Goal: Task Accomplishment & Management: Manage account settings

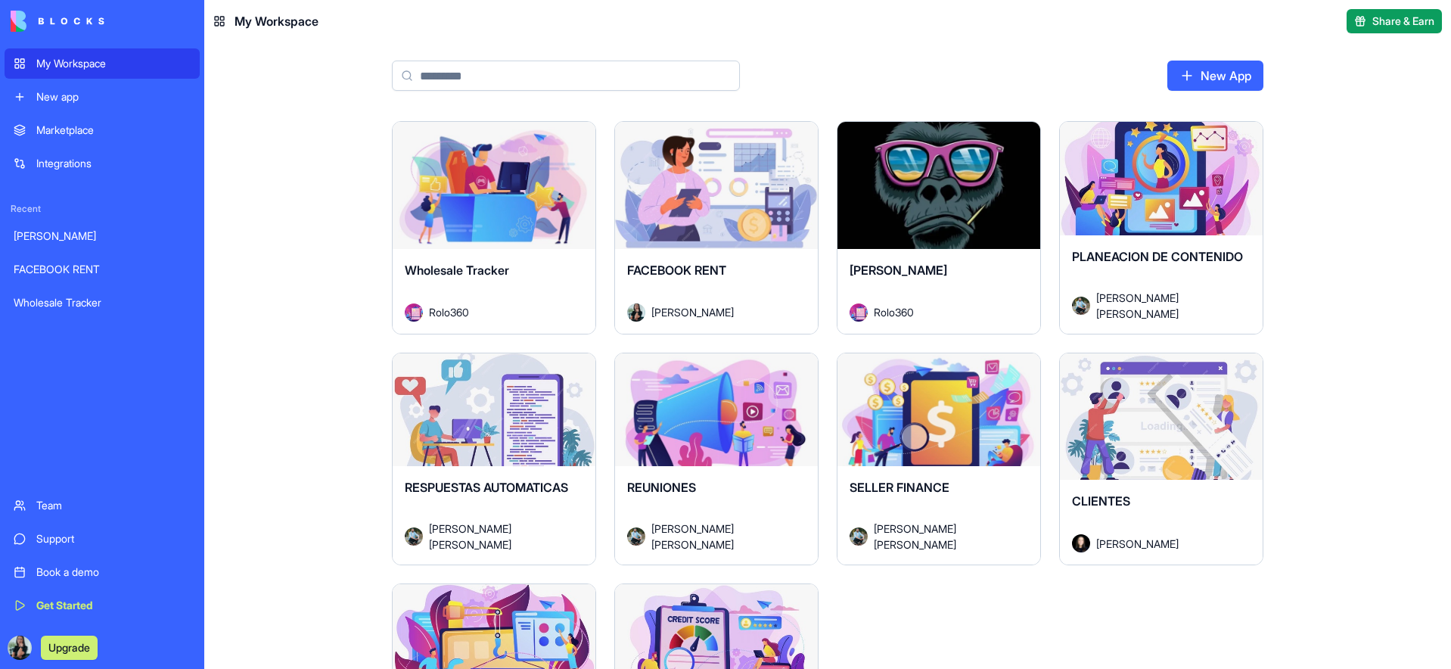
click at [692, 211] on div "Launch" at bounding box center [716, 185] width 203 height 127
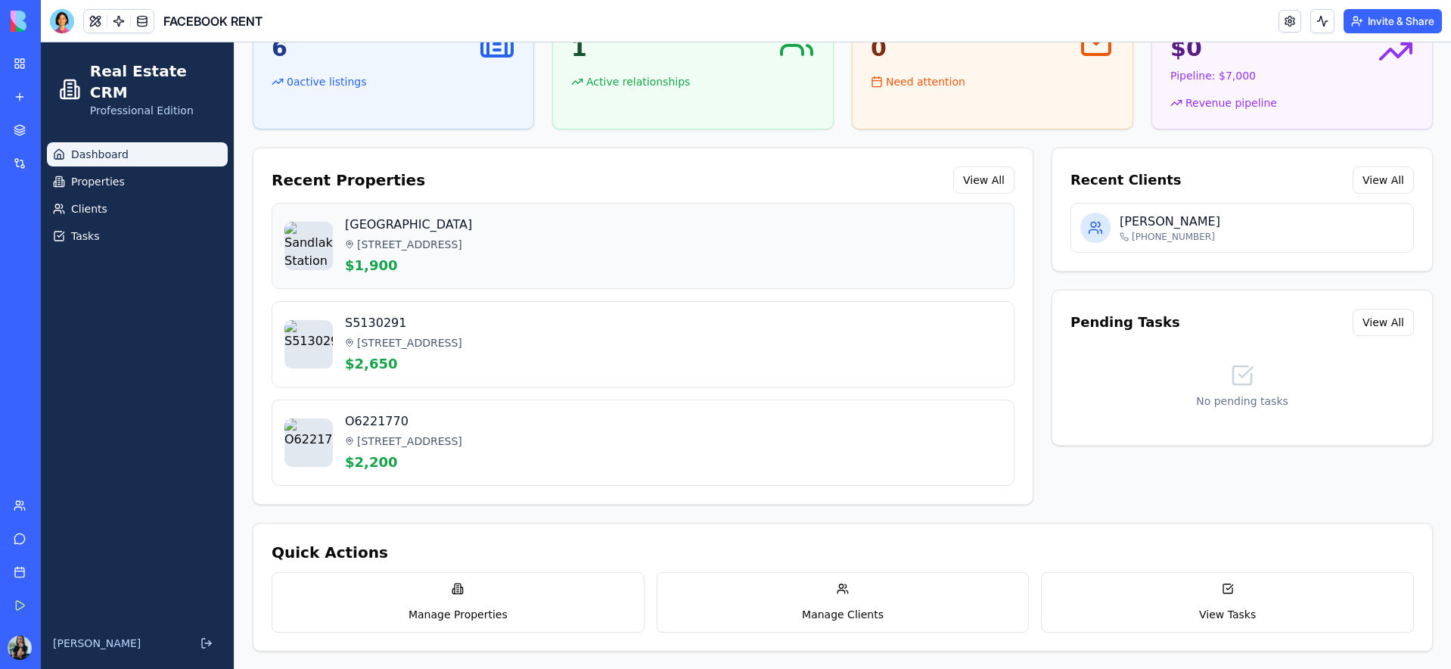
scroll to position [173, 0]
click at [128, 198] on link "Clients" at bounding box center [137, 209] width 181 height 24
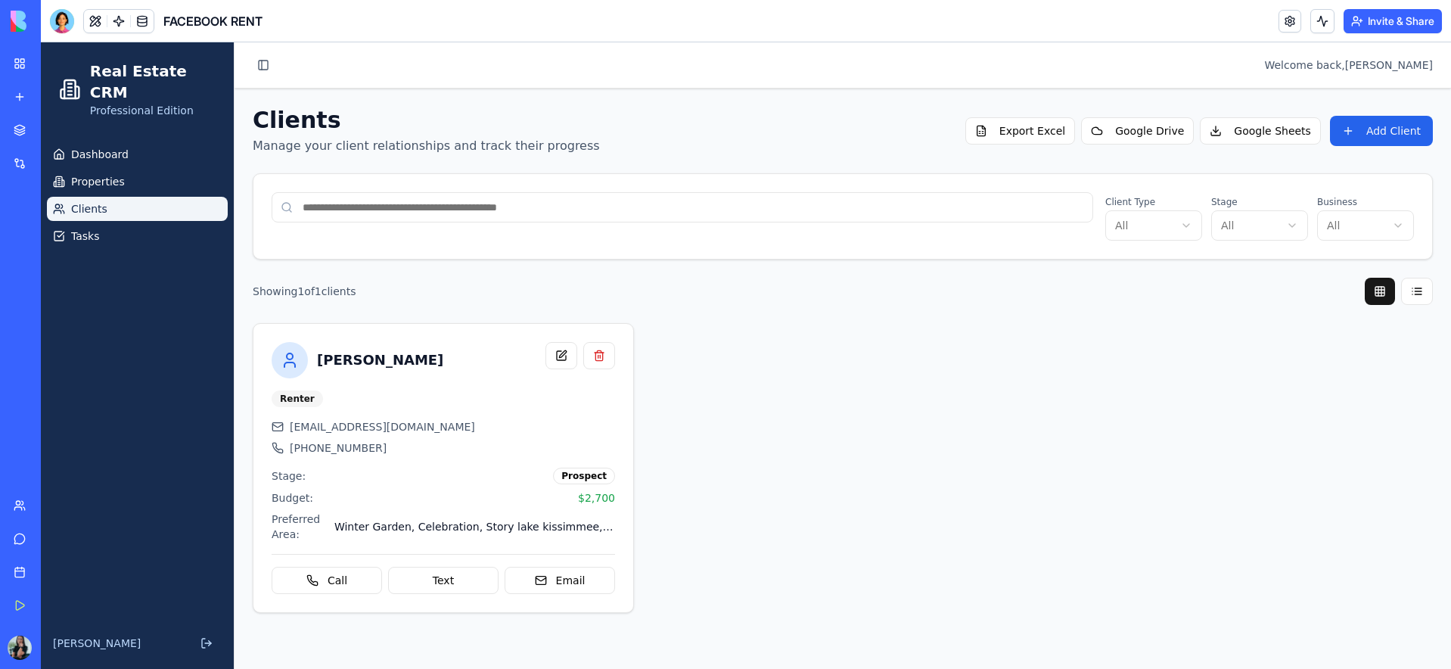
click at [25, 69] on link "My Workspace" at bounding box center [35, 63] width 61 height 30
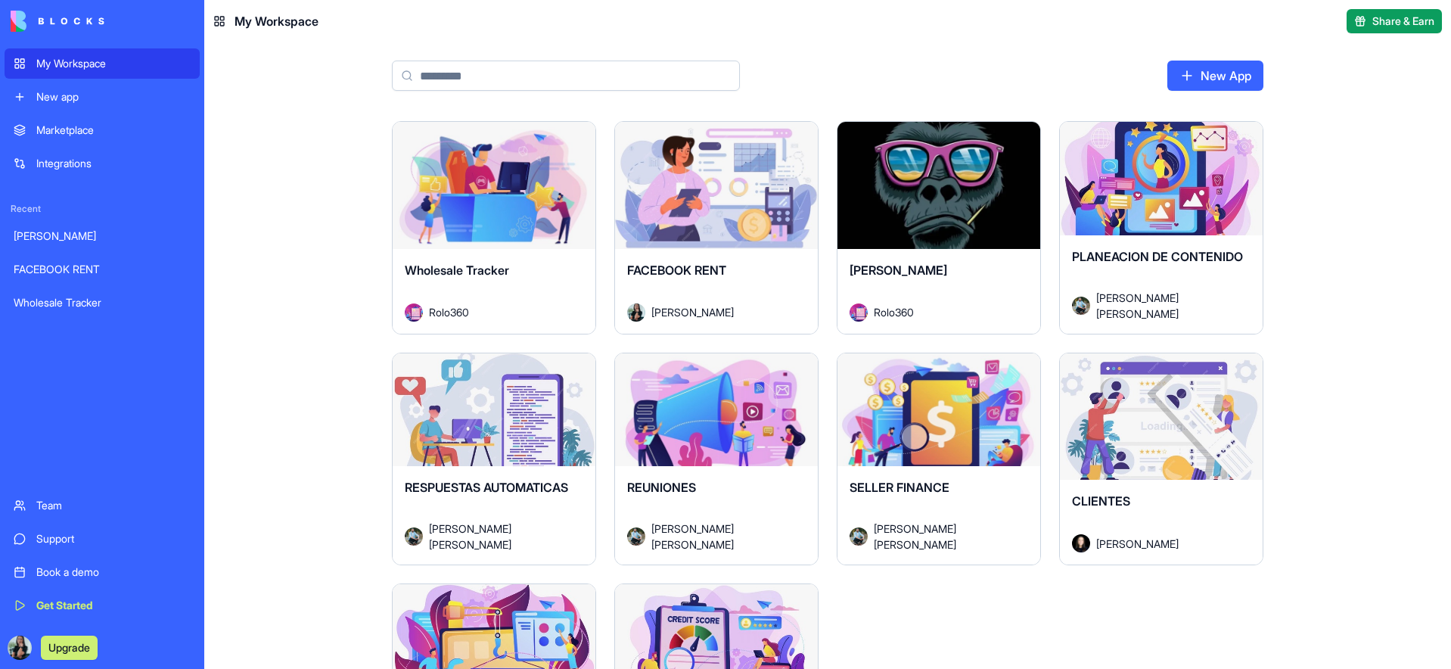
click at [709, 219] on div "Launch" at bounding box center [716, 185] width 203 height 127
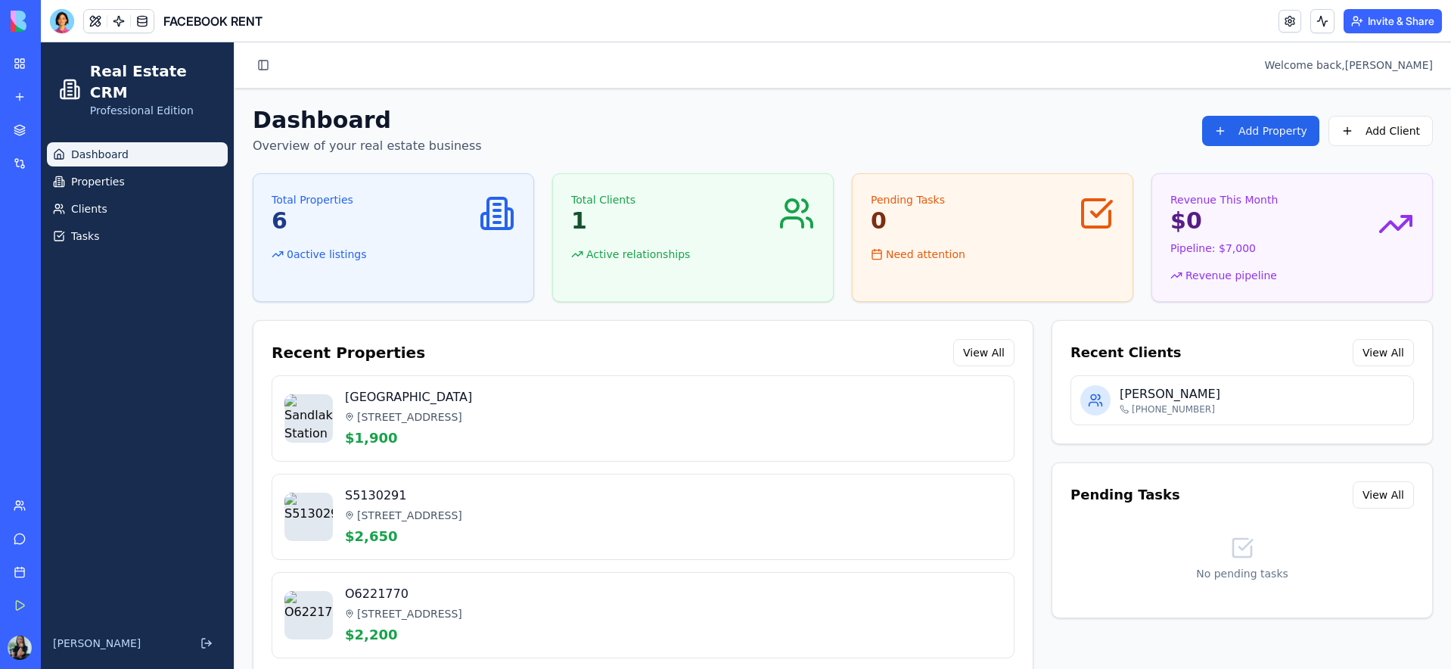
click at [154, 201] on ul "Dashboard Properties Clients Tasks" at bounding box center [137, 195] width 181 height 106
click at [144, 197] on link "Clients" at bounding box center [137, 209] width 181 height 24
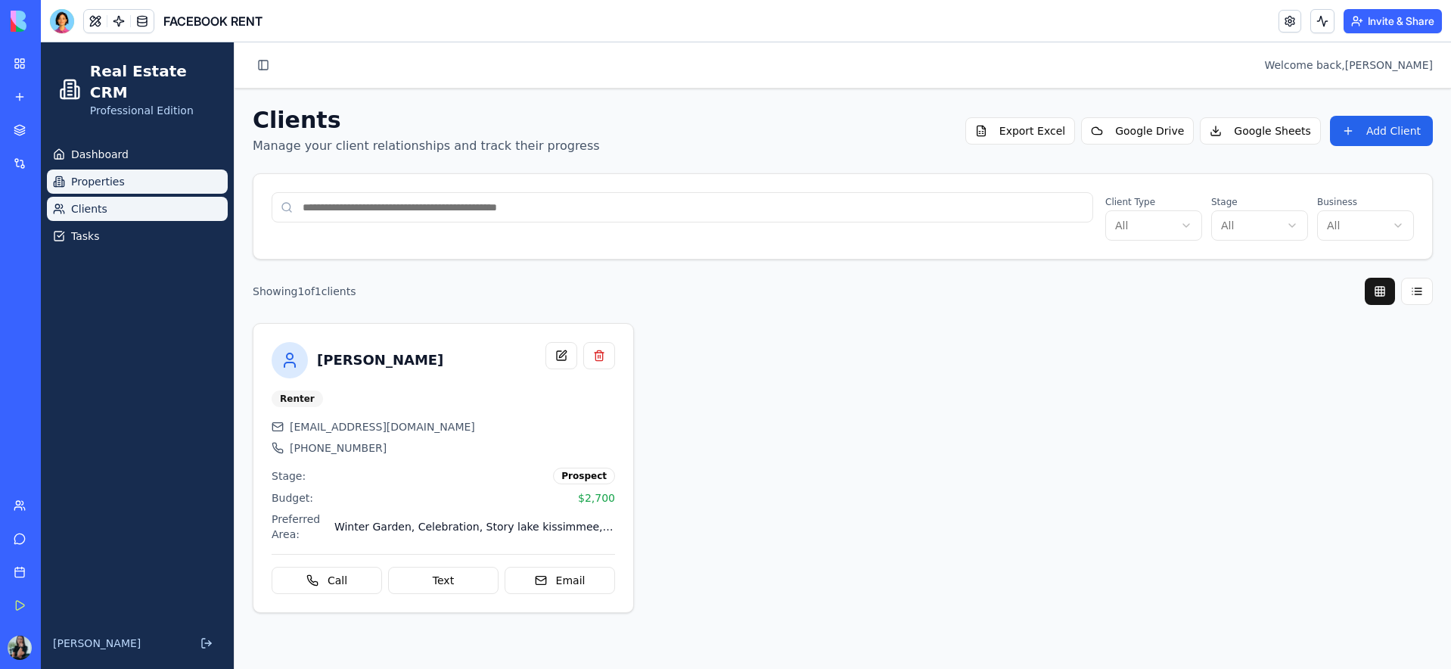
click at [110, 174] on span "Properties" at bounding box center [98, 181] width 54 height 15
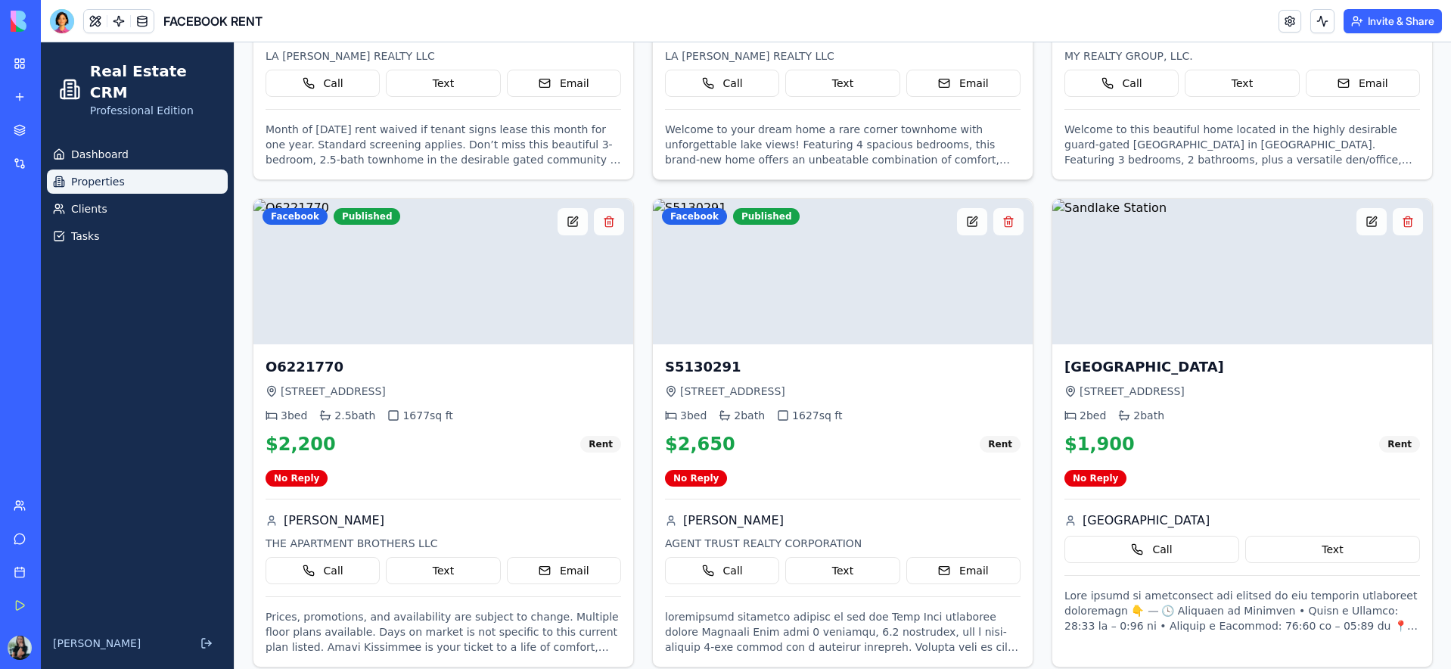
scroll to position [608, 0]
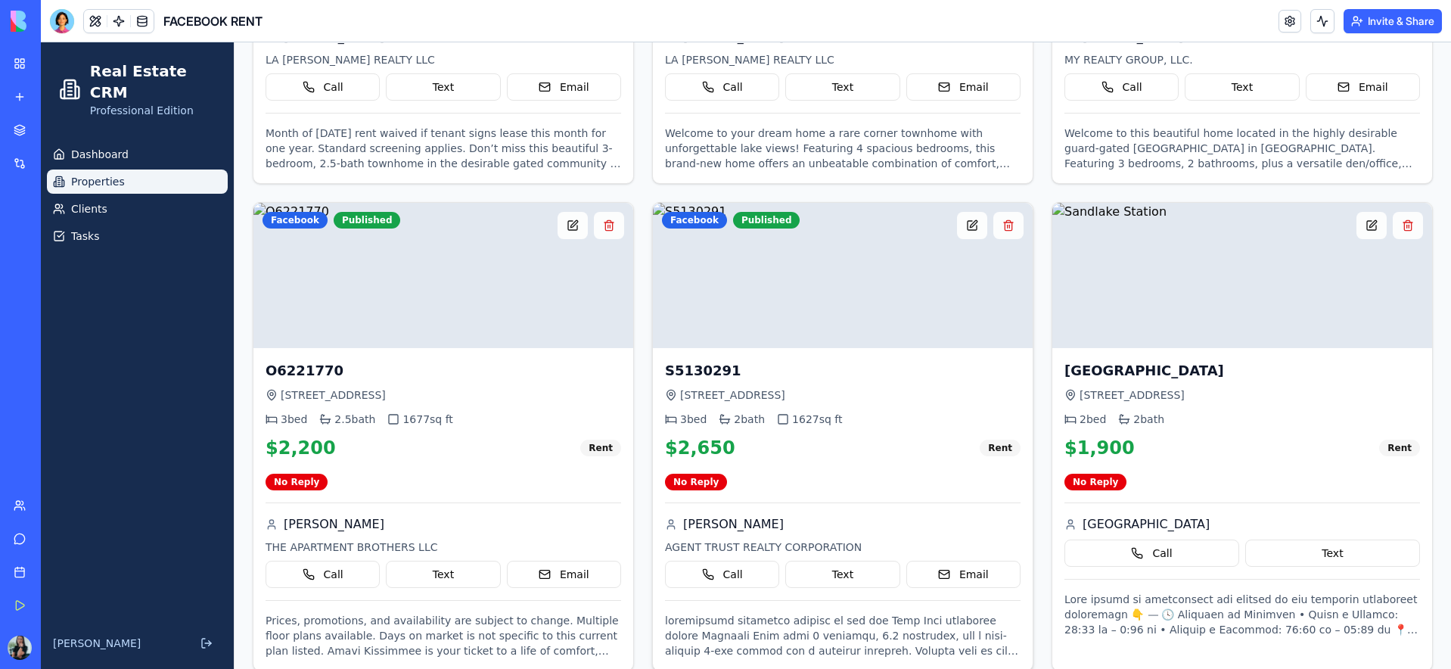
click at [852, 314] on img at bounding box center [843, 275] width 380 height 145
click at [972, 230] on button at bounding box center [972, 225] width 30 height 27
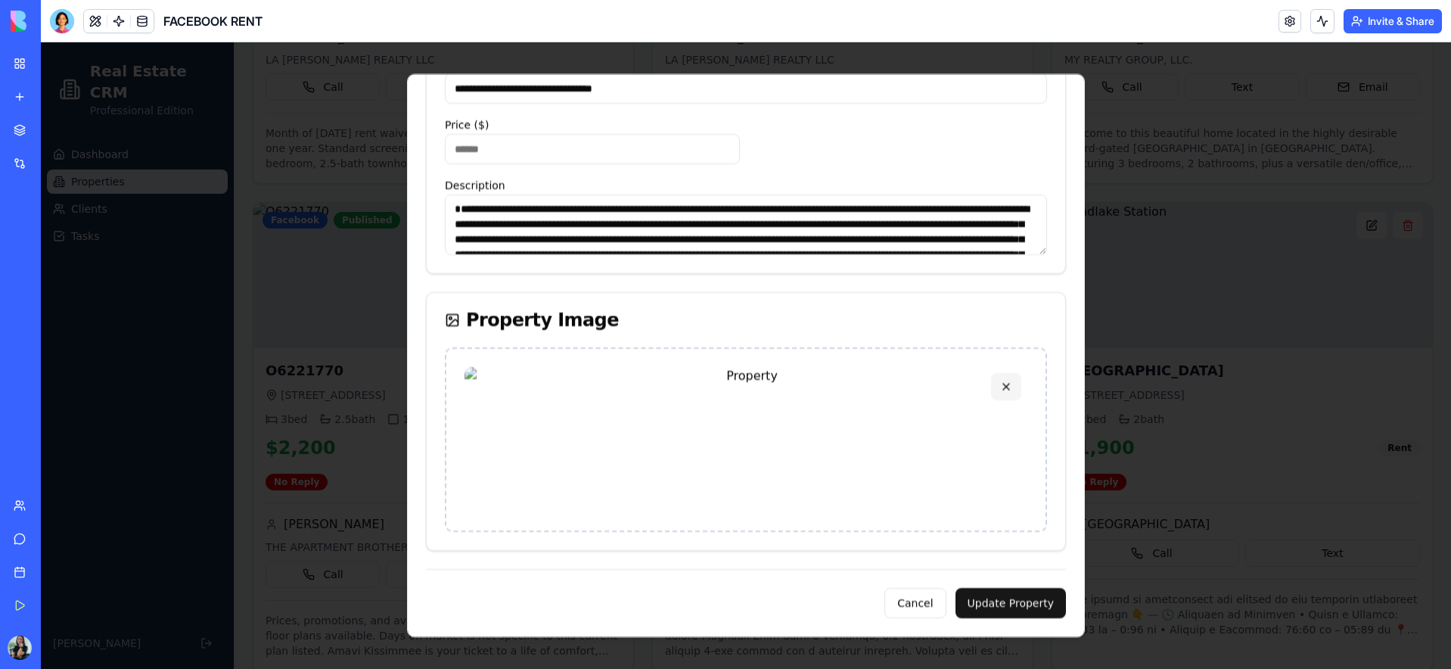
scroll to position [0, 0]
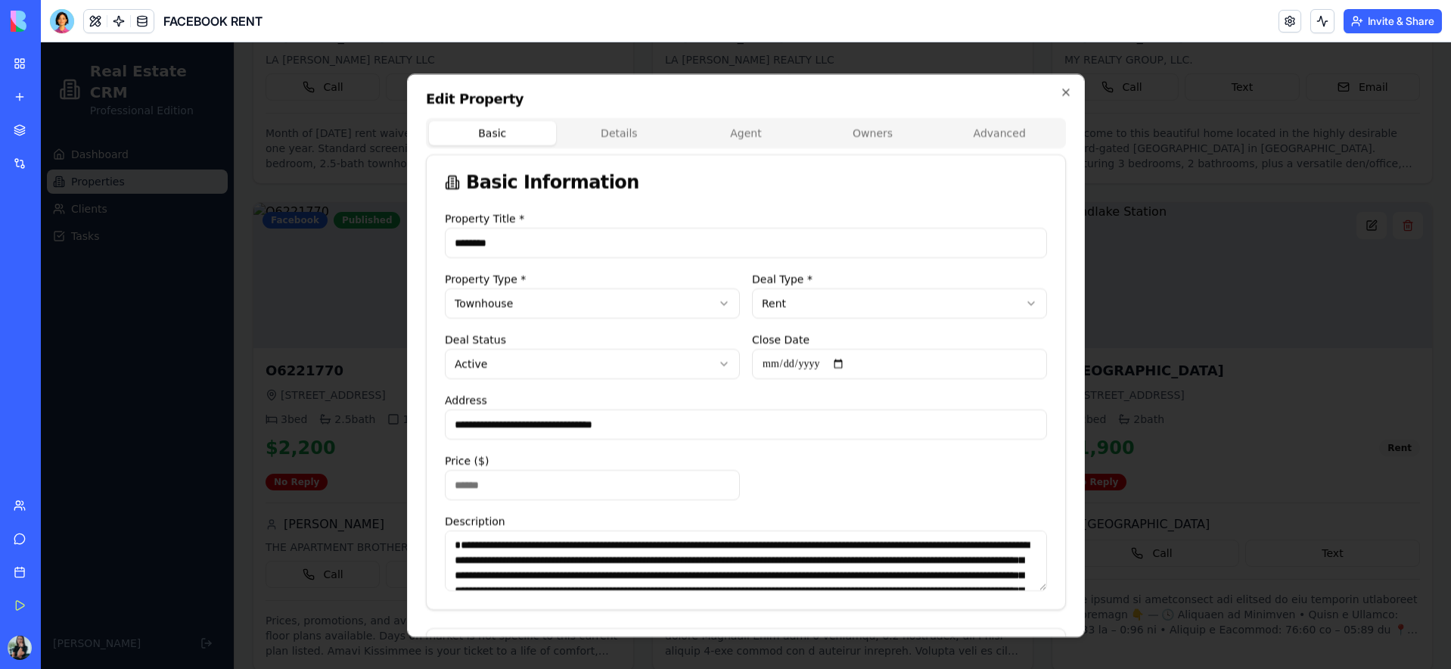
click at [623, 135] on body "Real Estate CRM Professional Edition Dashboard Properties Clients Tasks [PERSON…" at bounding box center [746, 61] width 1411 height 1255
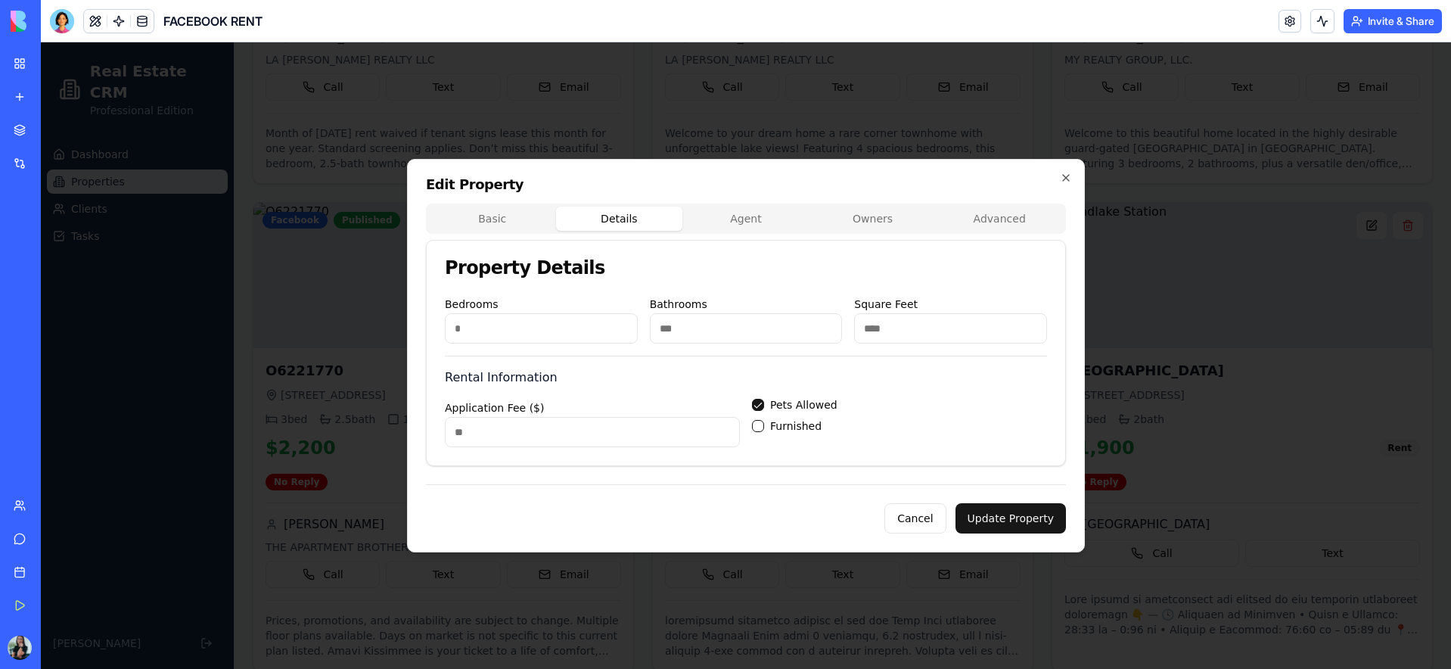
click at [751, 218] on button "Agent" at bounding box center [746, 219] width 127 height 24
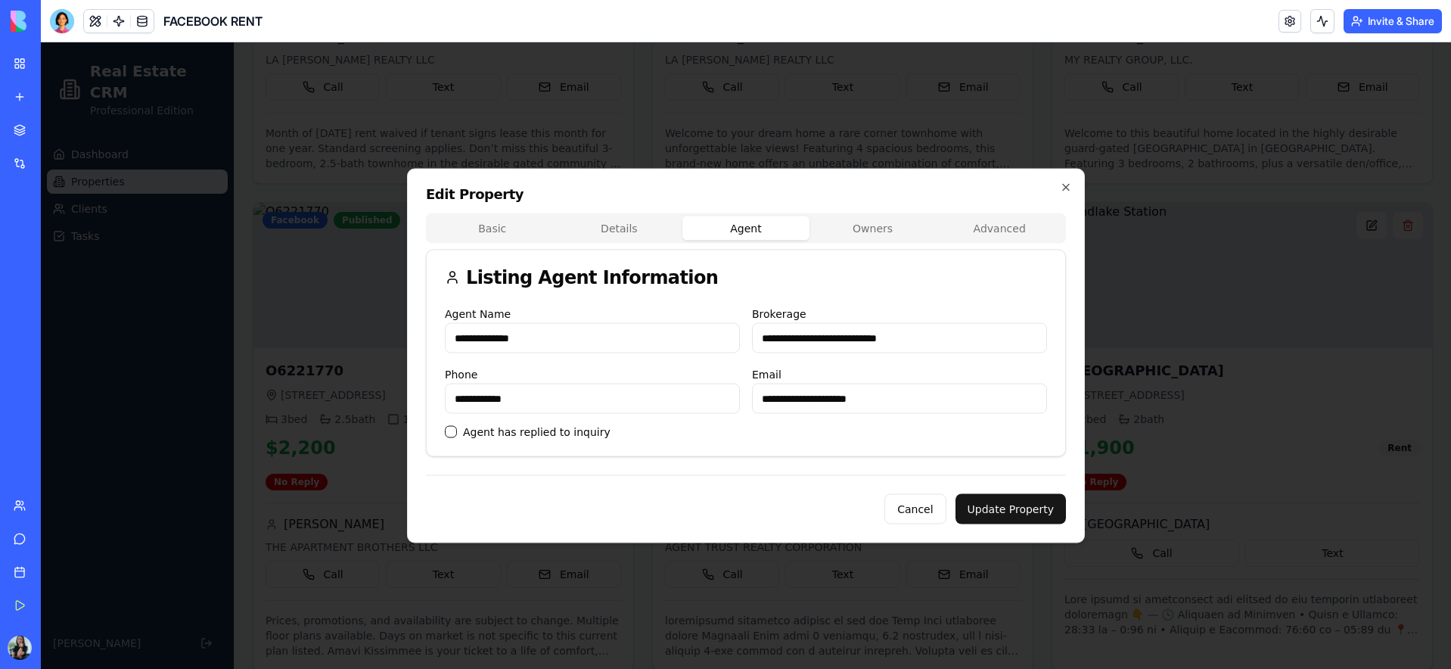
click at [873, 233] on div "**********" at bounding box center [746, 356] width 678 height 375
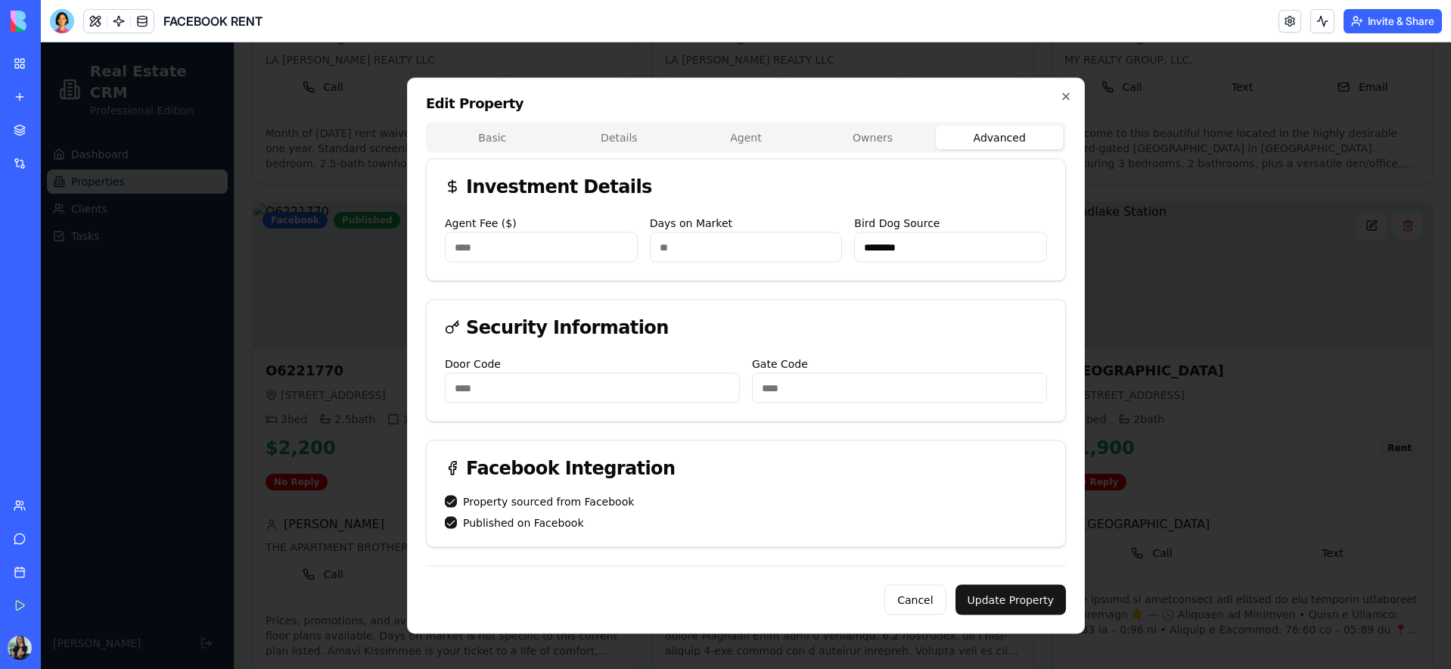
click at [1004, 289] on div "Basic Details Agent Owners Advanced Investment Details Agent Fee ($) **** Days …" at bounding box center [746, 335] width 640 height 425
click at [485, 138] on button "Basic" at bounding box center [492, 138] width 127 height 24
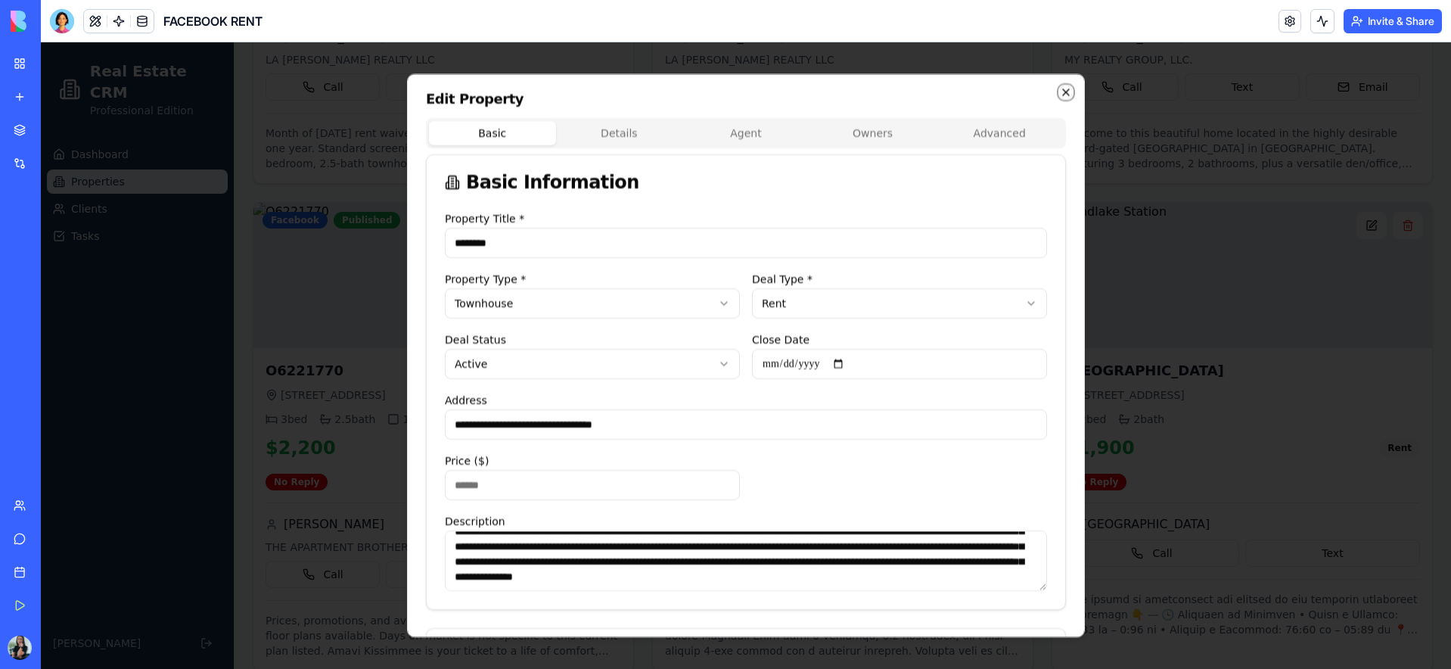
click at [1066, 89] on icon "button" at bounding box center [1066, 92] width 12 height 12
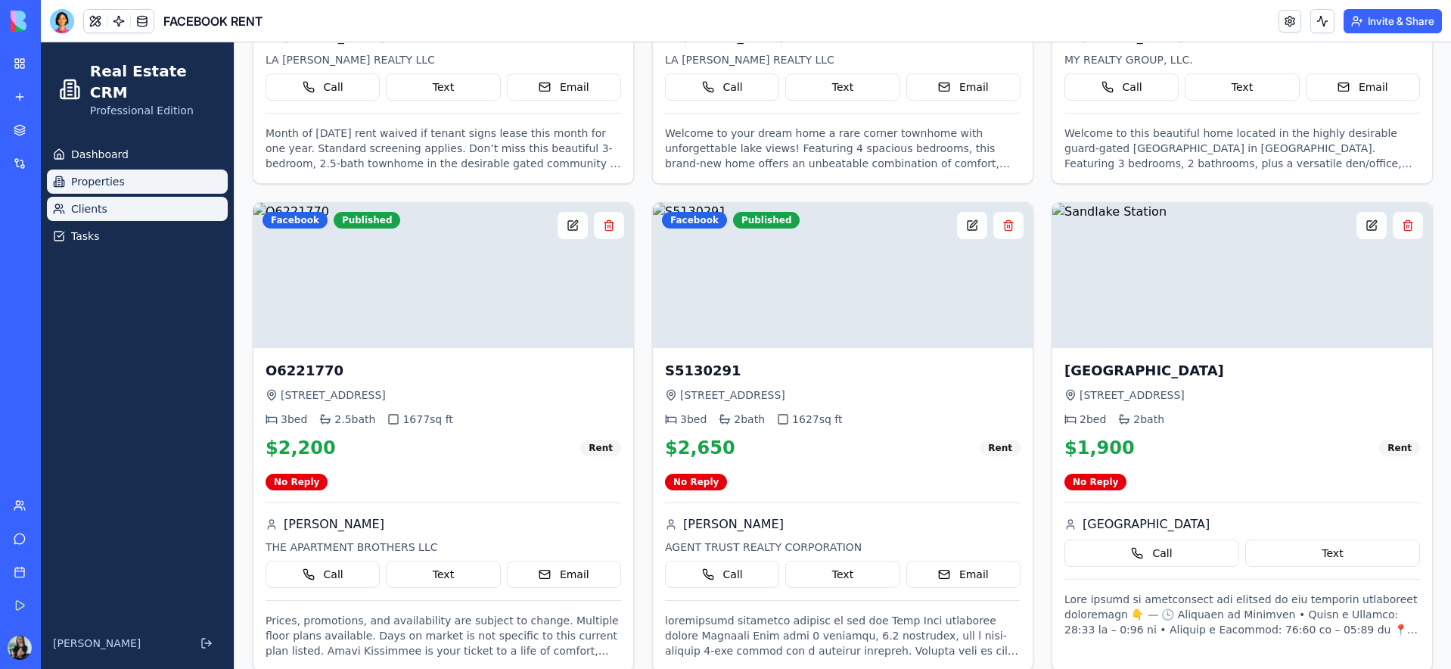
click at [88, 201] on span "Clients" at bounding box center [89, 208] width 36 height 15
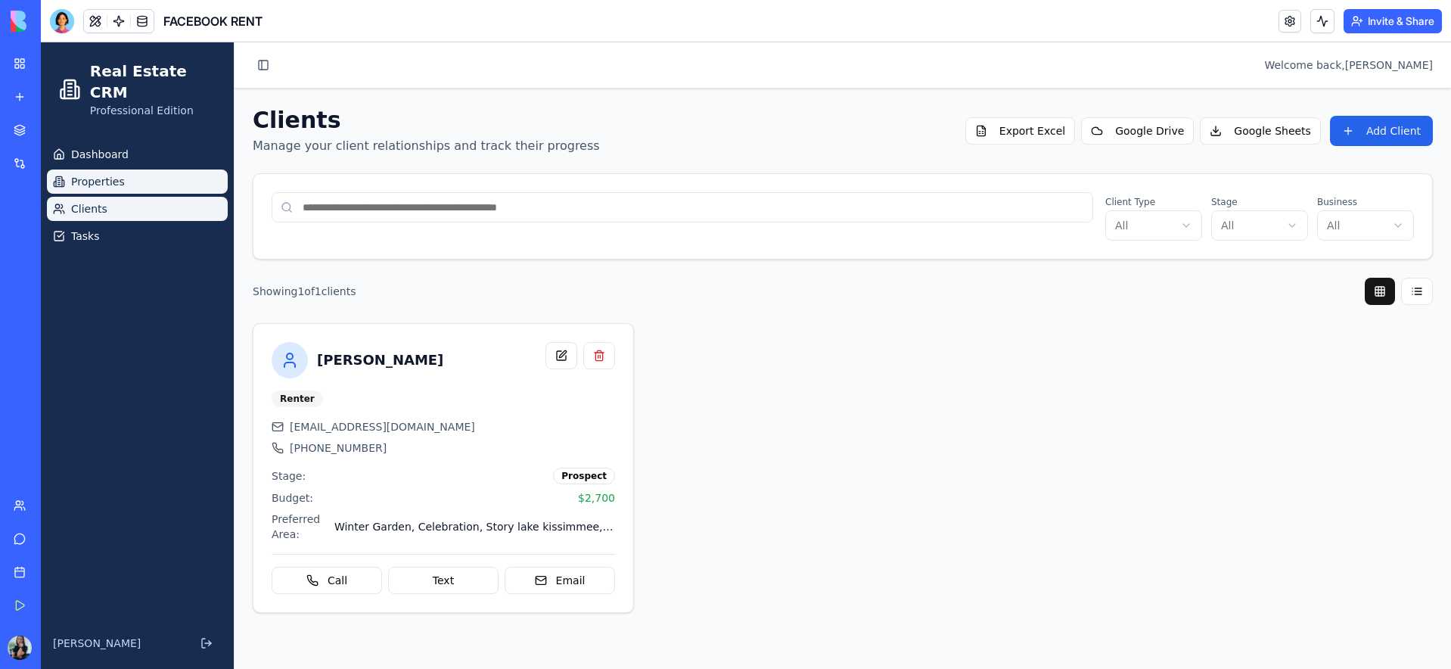
click at [101, 174] on span "Properties" at bounding box center [98, 181] width 54 height 15
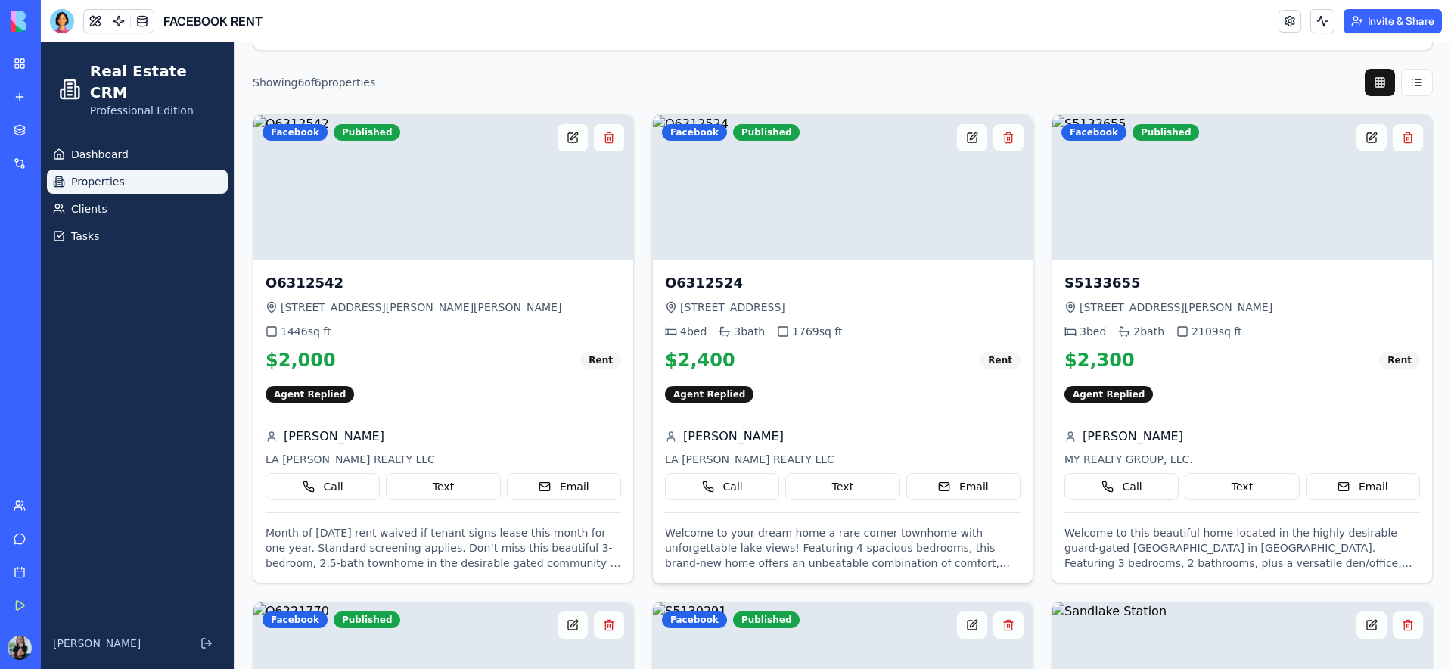
scroll to position [191, 0]
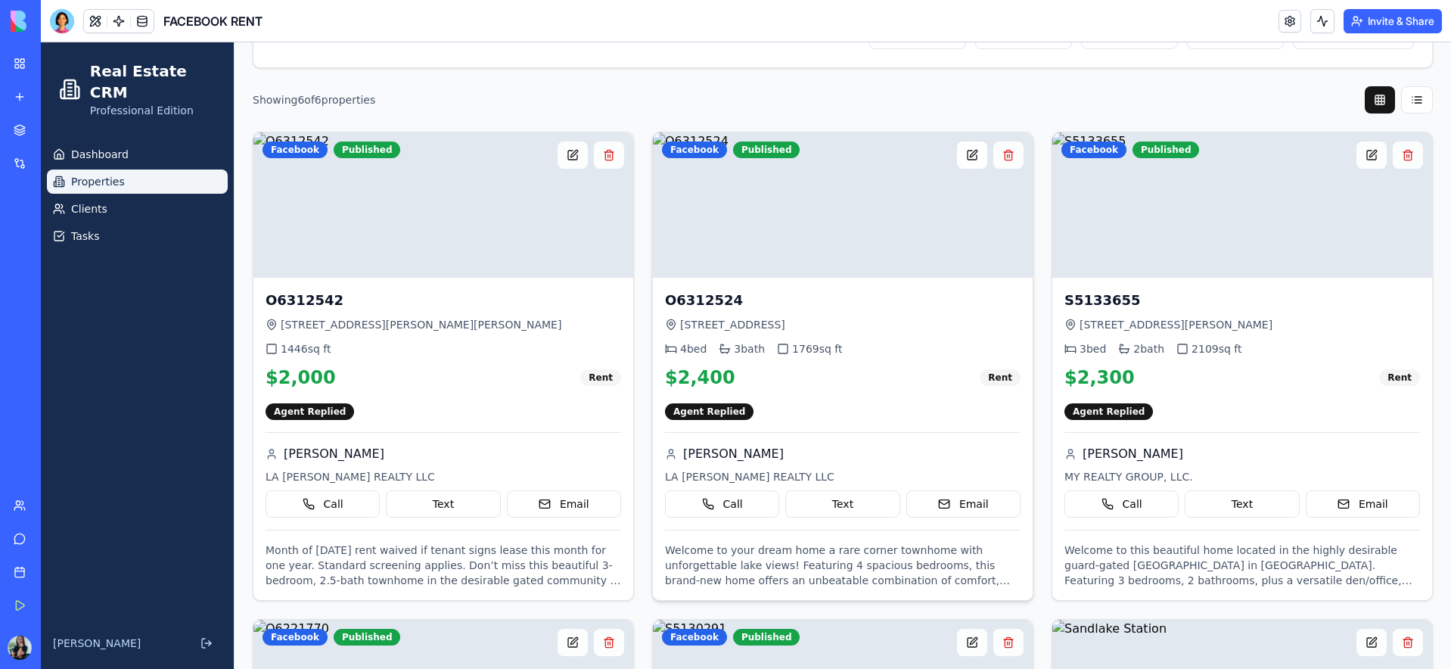
click at [970, 157] on button at bounding box center [972, 155] width 30 height 27
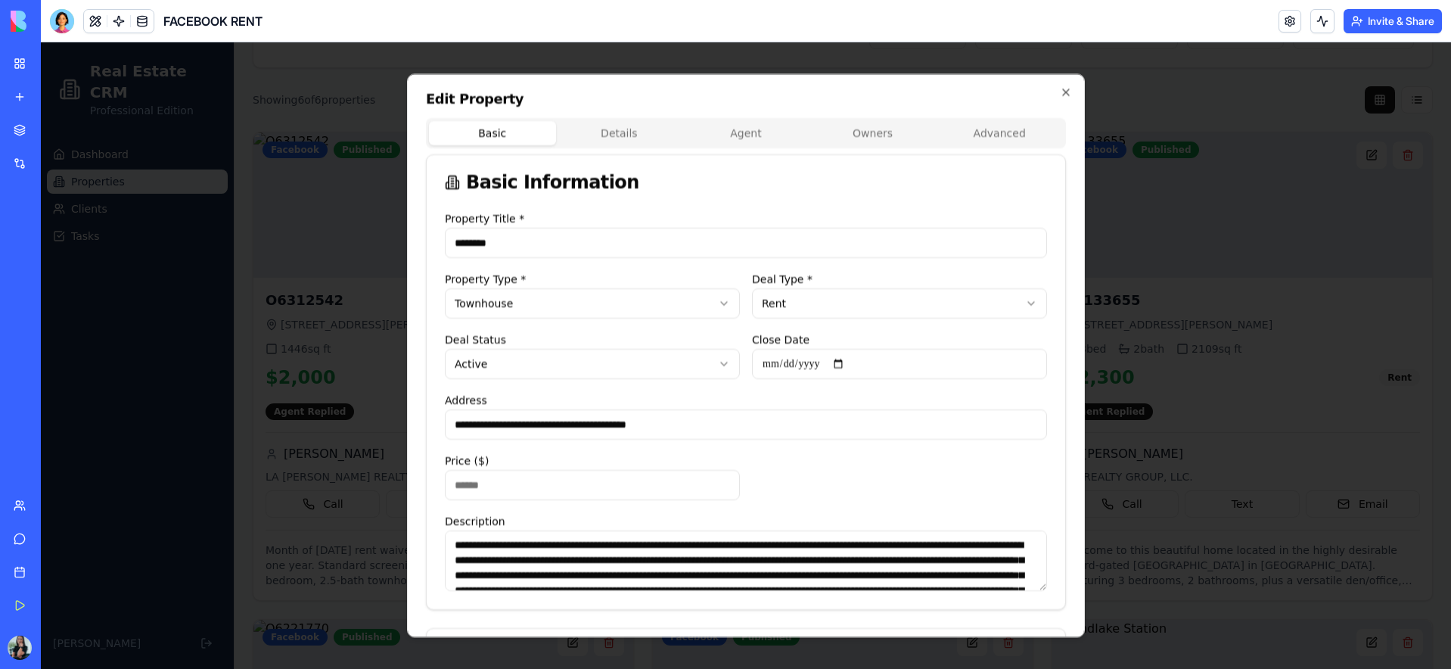
scroll to position [2, 0]
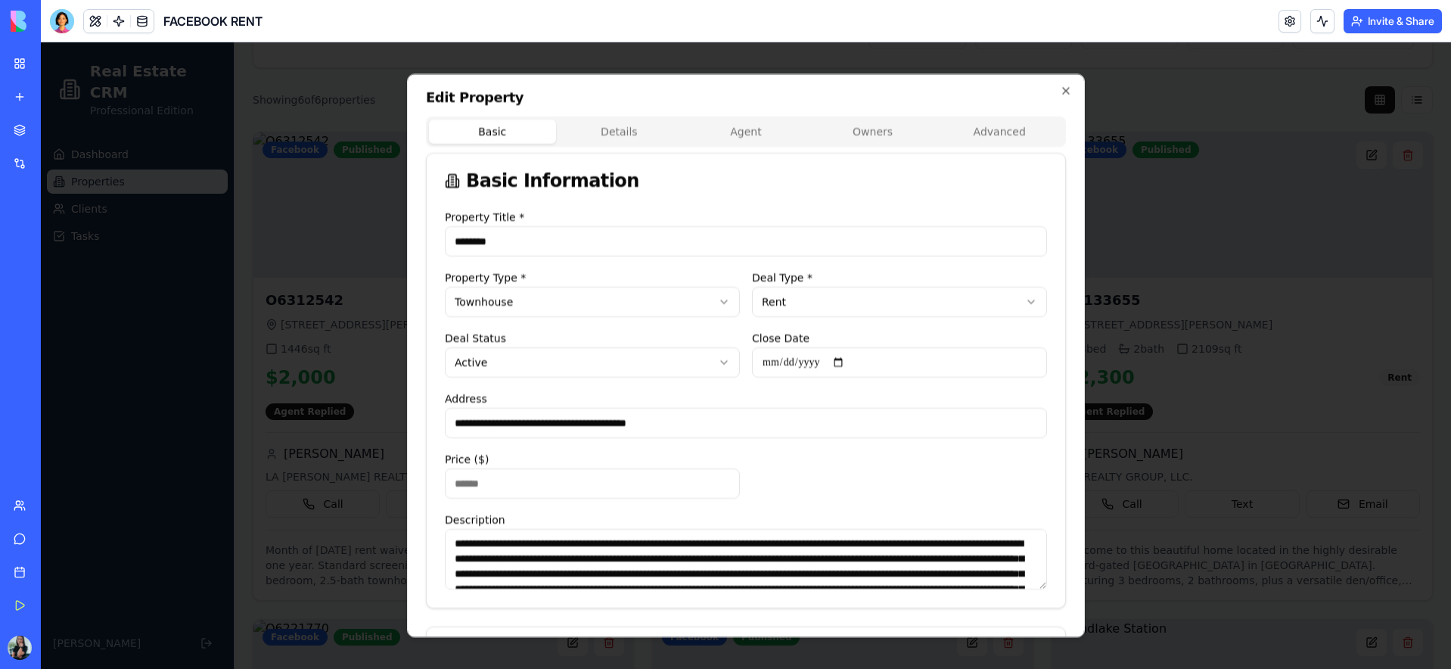
click at [779, 465] on div "**********" at bounding box center [746, 398] width 602 height 381
click at [1063, 88] on icon "button" at bounding box center [1066, 91] width 6 height 6
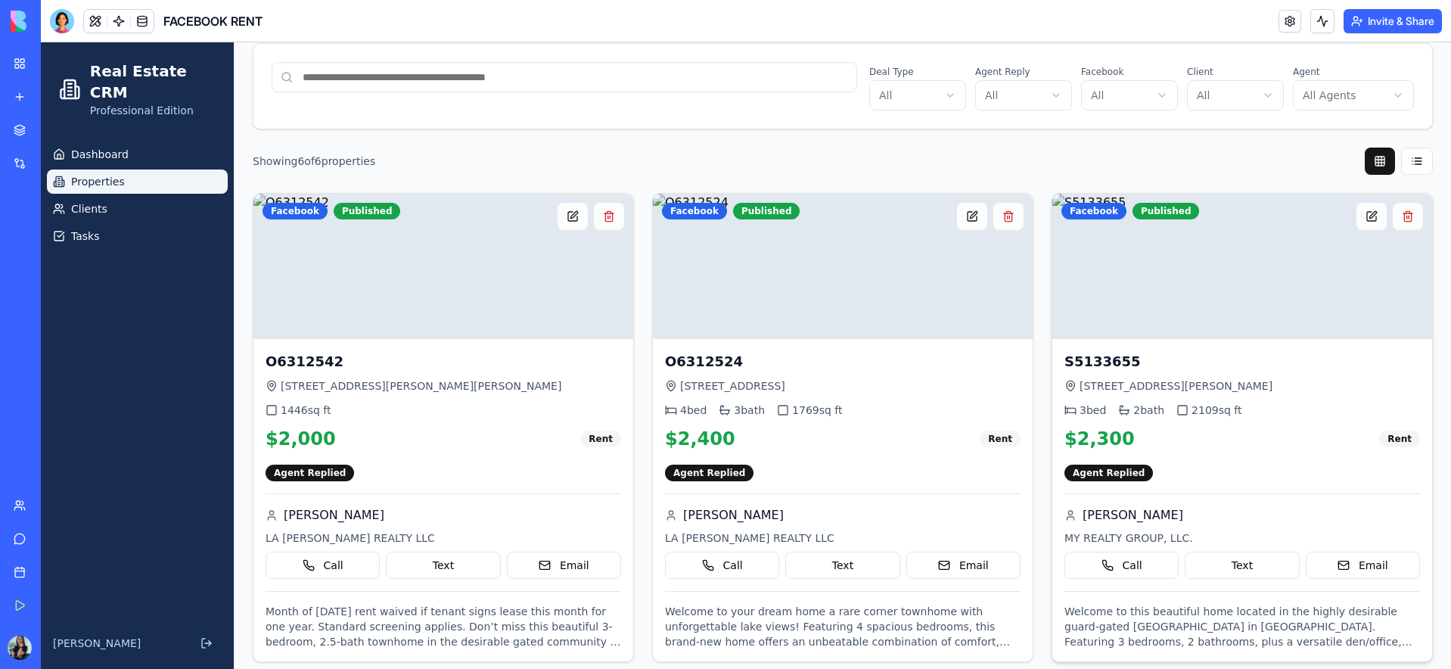
scroll to position [0, 0]
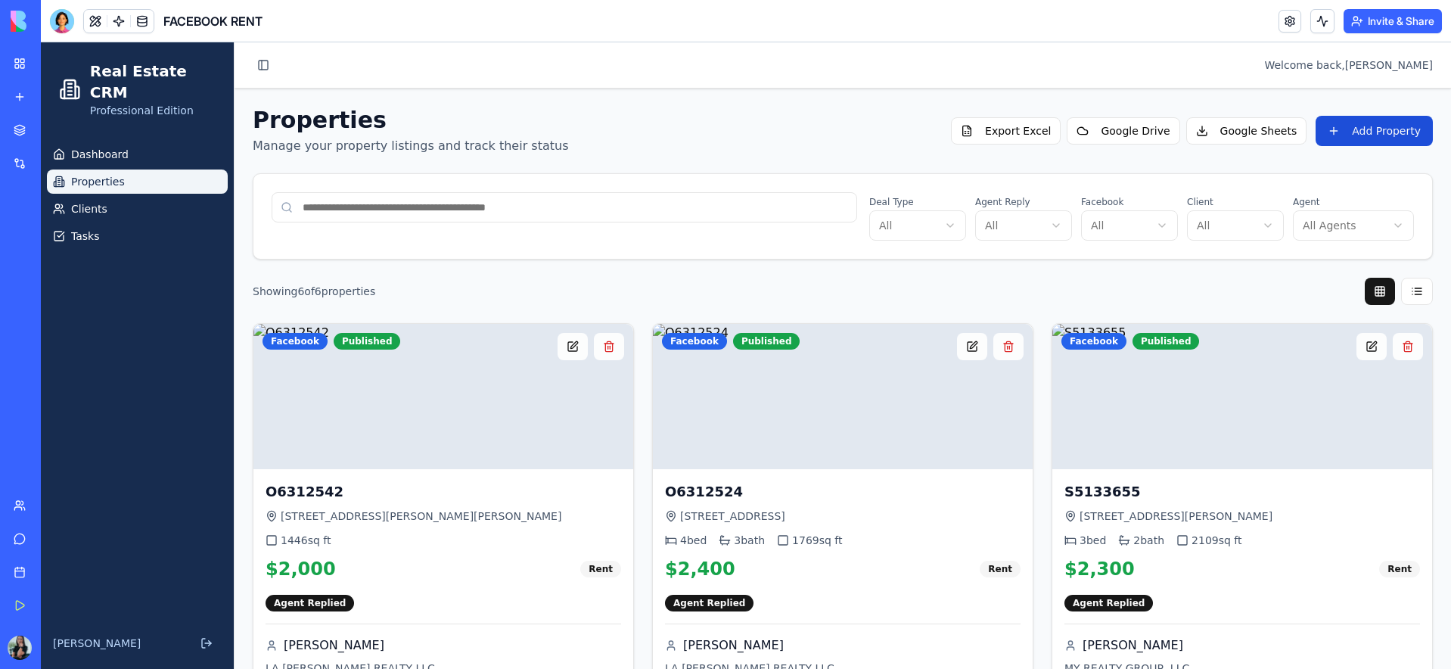
click at [1380, 130] on button "Add Property" at bounding box center [1374, 131] width 117 height 30
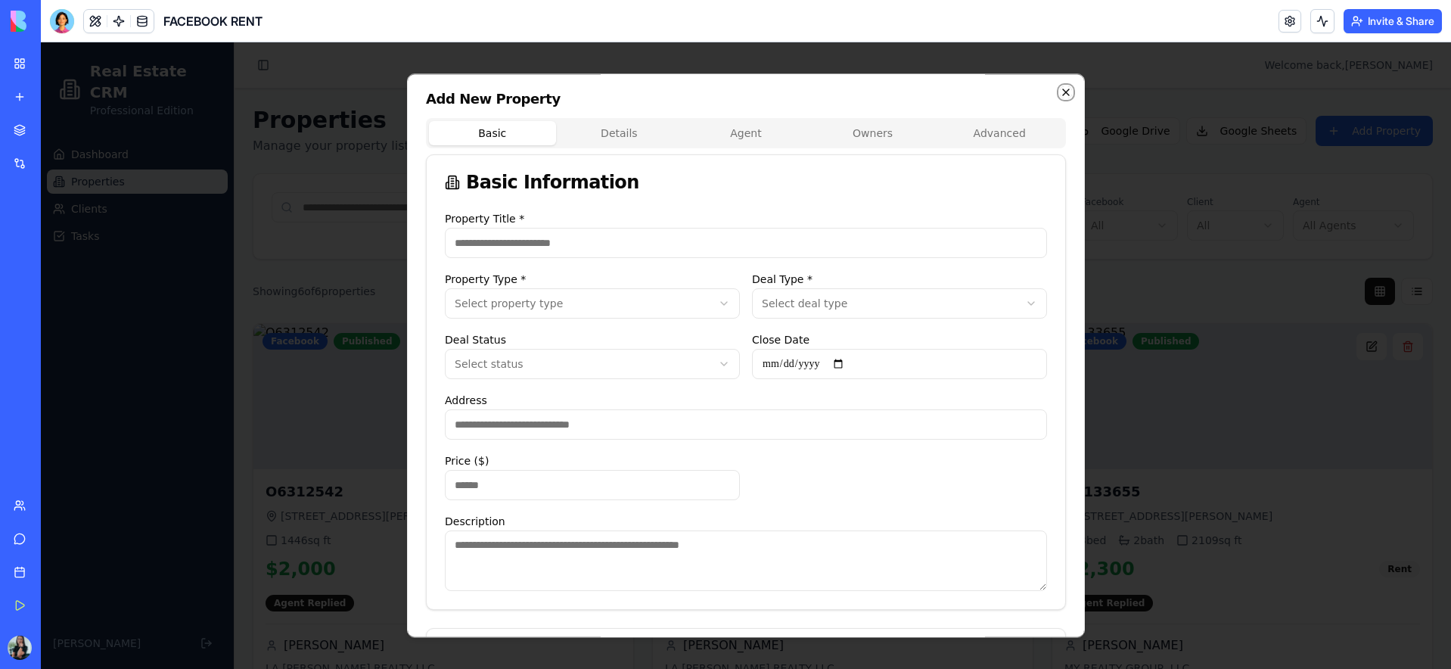
click at [1071, 93] on icon "button" at bounding box center [1066, 92] width 12 height 12
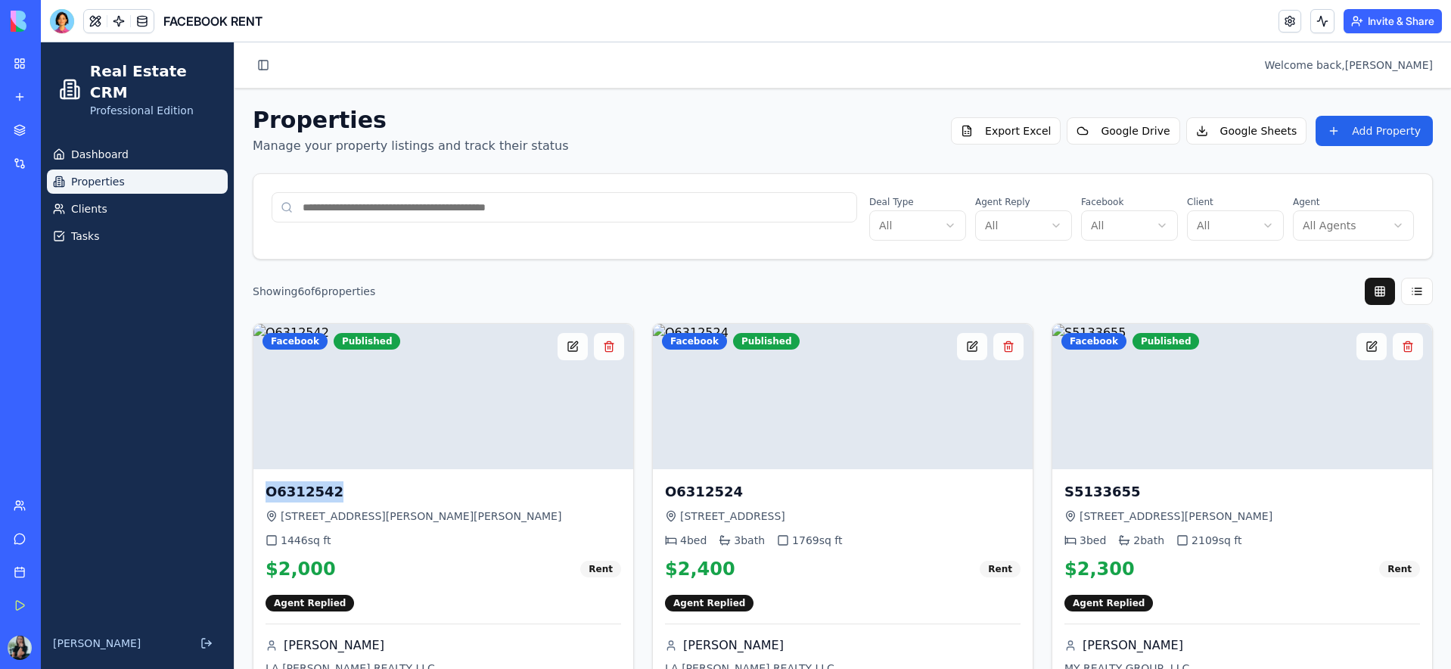
drag, startPoint x: 333, startPoint y: 491, endPoint x: 249, endPoint y: 488, distance: 84.1
click at [1363, 138] on button "Add Property" at bounding box center [1374, 131] width 117 height 30
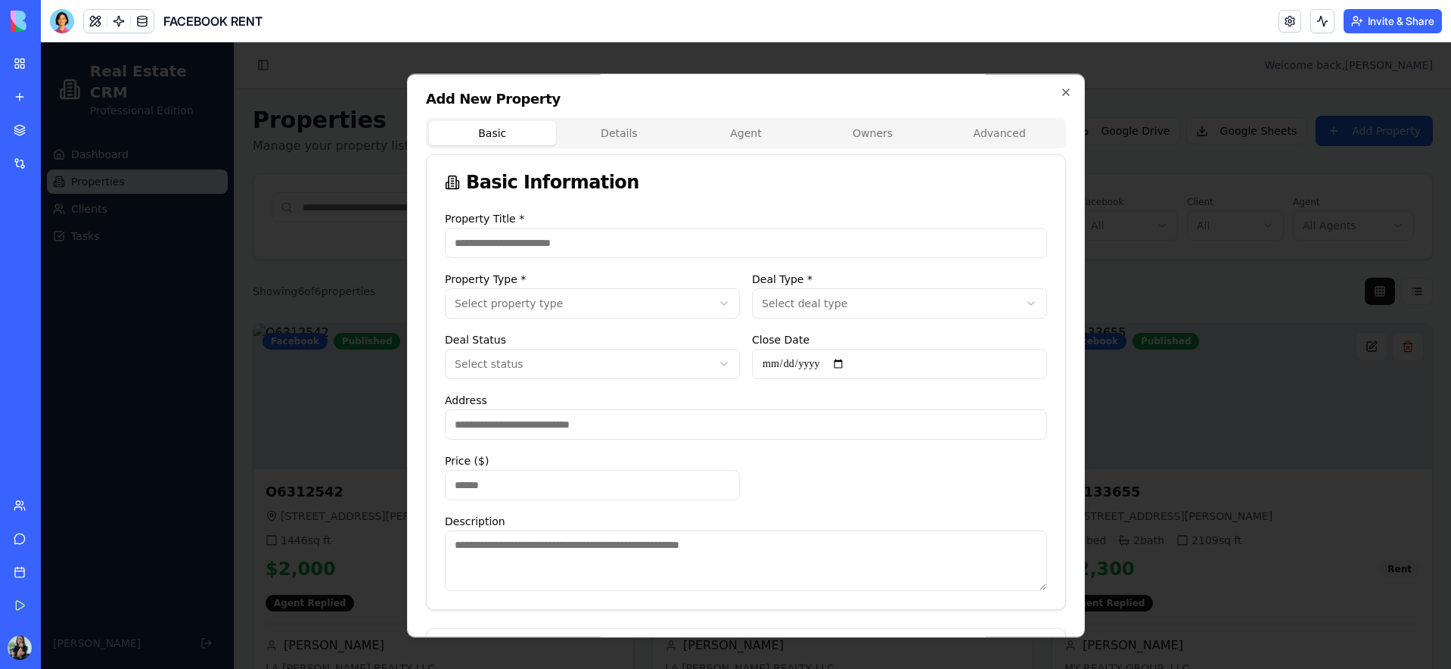
click at [480, 246] on input "Property Title *" at bounding box center [746, 243] width 602 height 30
click at [529, 427] on input "Address" at bounding box center [746, 424] width 602 height 30
click at [1066, 383] on div "**********" at bounding box center [746, 382] width 640 height 456
click at [1065, 92] on icon "button" at bounding box center [1066, 92] width 12 height 12
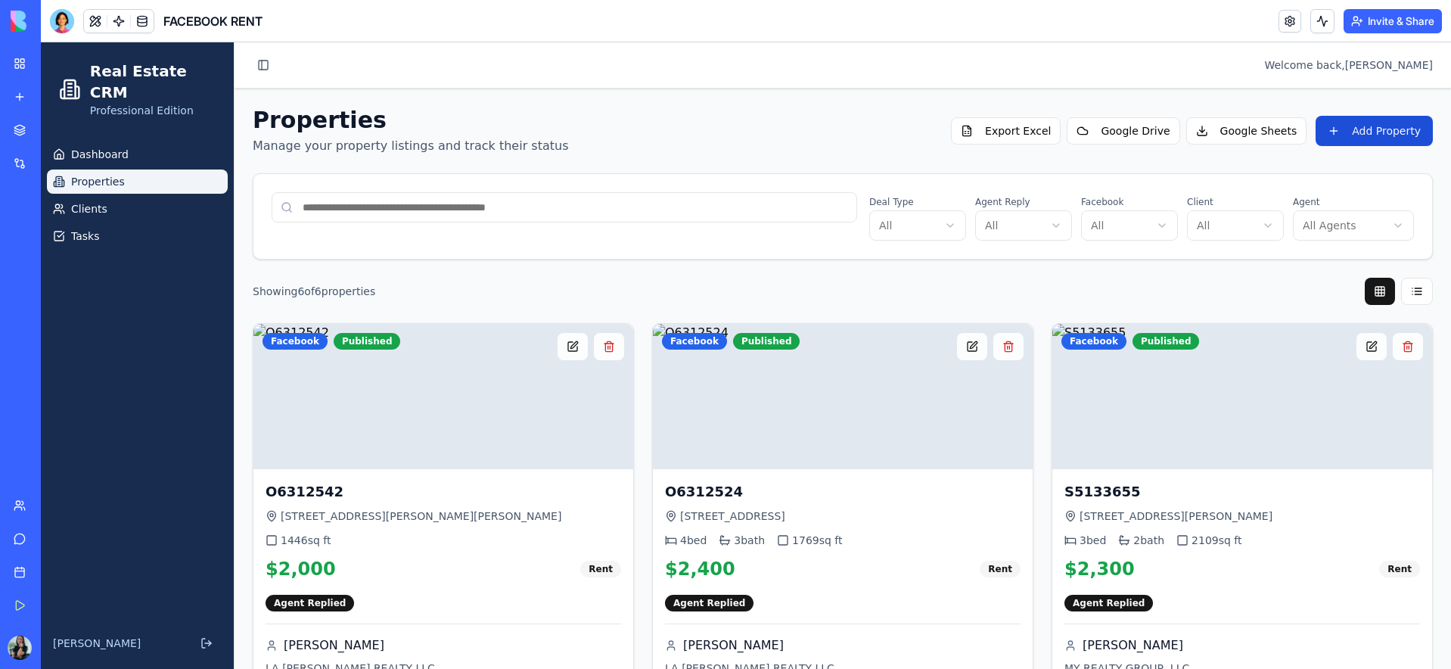
click at [1369, 127] on button "Add Property" at bounding box center [1374, 131] width 117 height 30
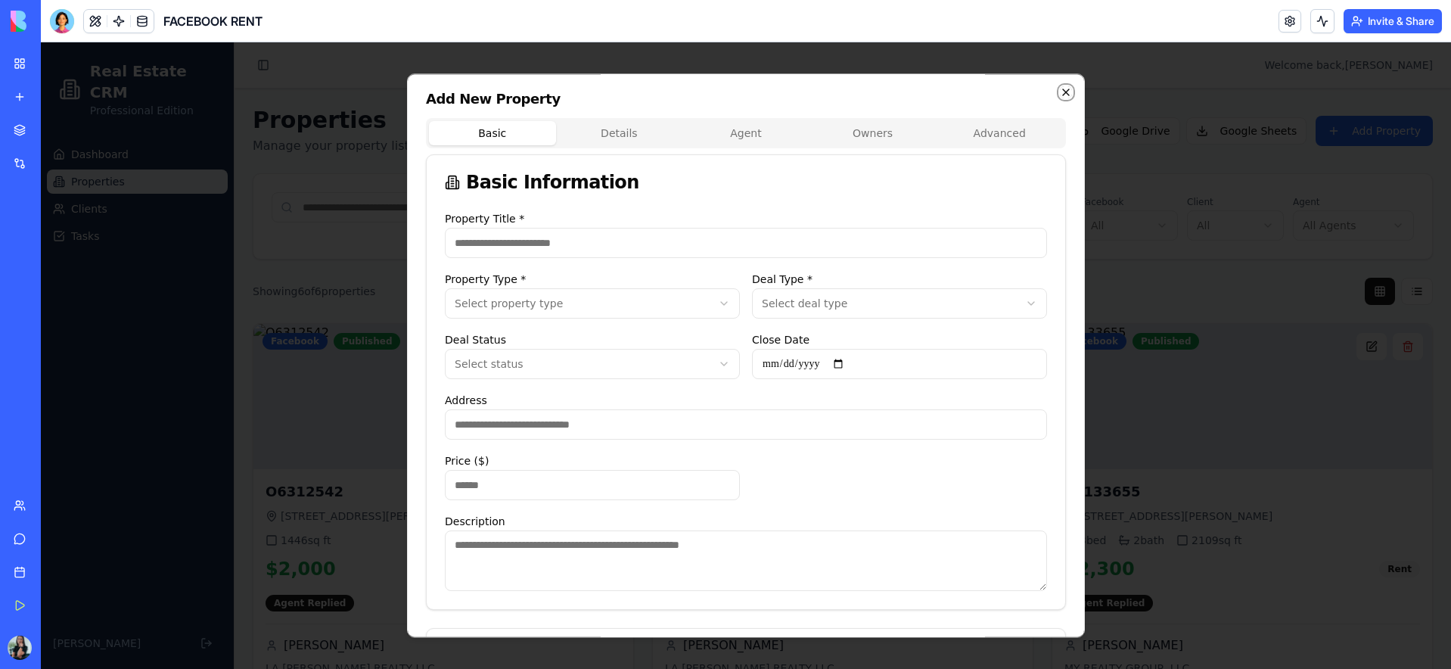
click at [1061, 92] on icon "button" at bounding box center [1066, 92] width 12 height 12
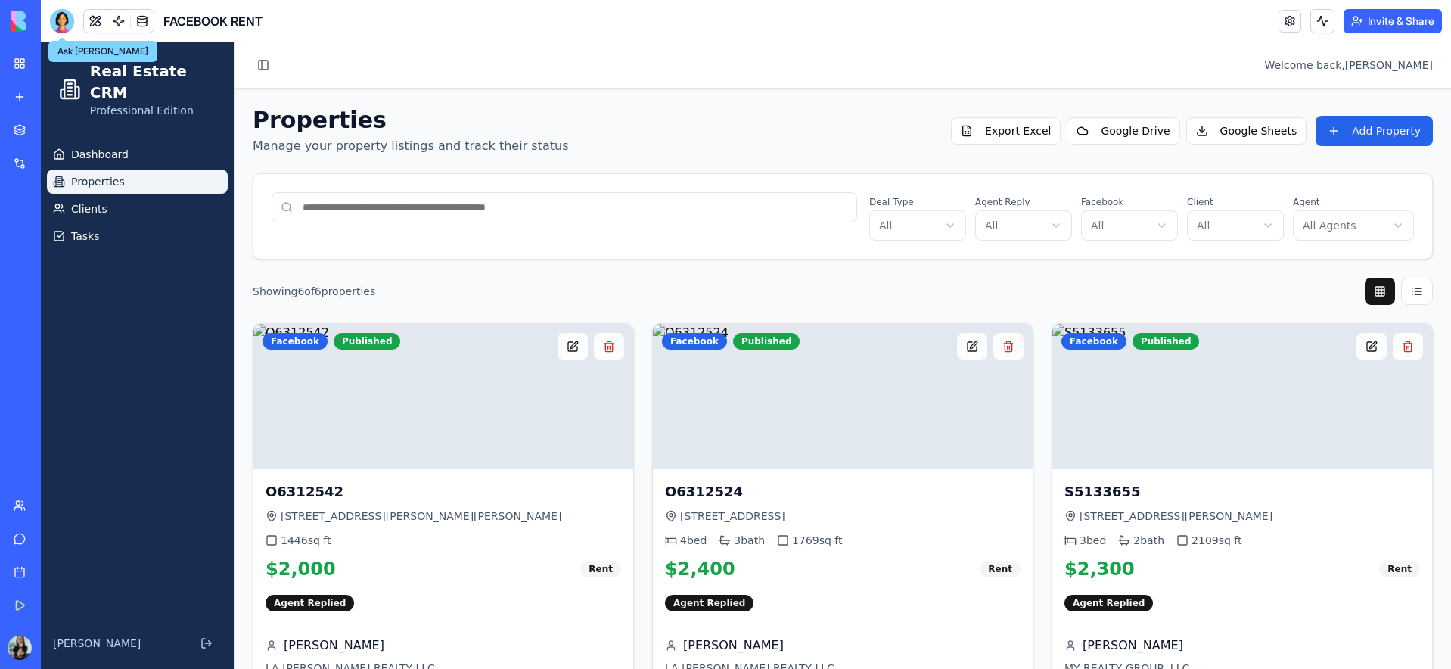
drag, startPoint x: 61, startPoint y: 23, endPoint x: 4, endPoint y: 191, distance: 177.3
click at [61, 23] on div at bounding box center [62, 21] width 24 height 24
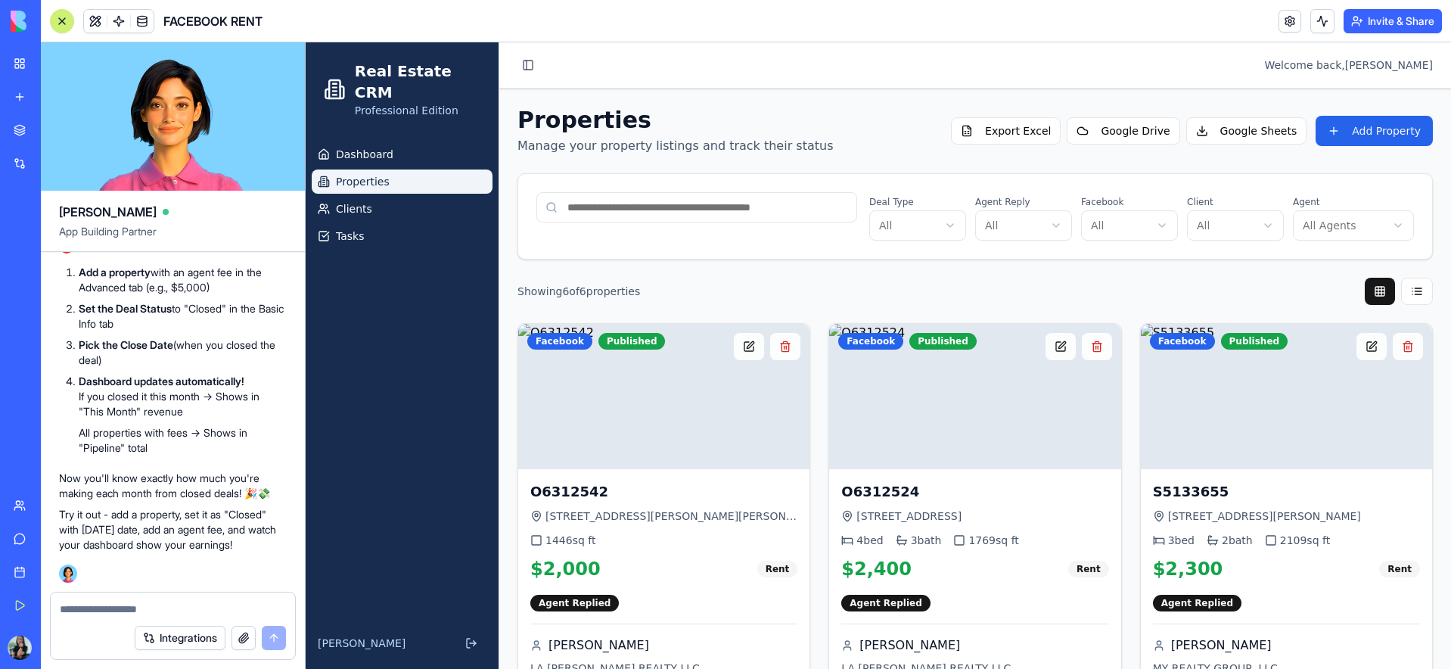
scroll to position [10869, 0]
click at [61, 21] on div at bounding box center [62, 21] width 12 height 12
